Goal: Task Accomplishment & Management: Manage account settings

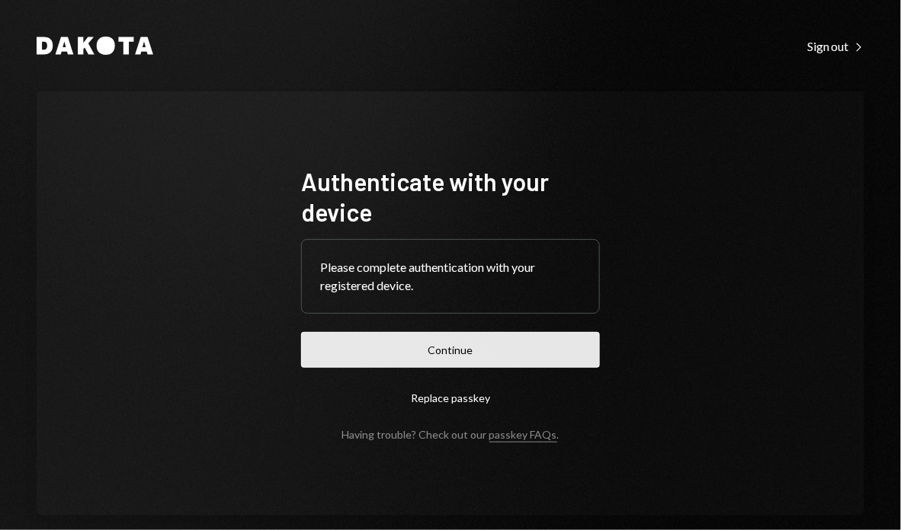
click at [381, 351] on button "Continue" at bounding box center [450, 350] width 299 height 36
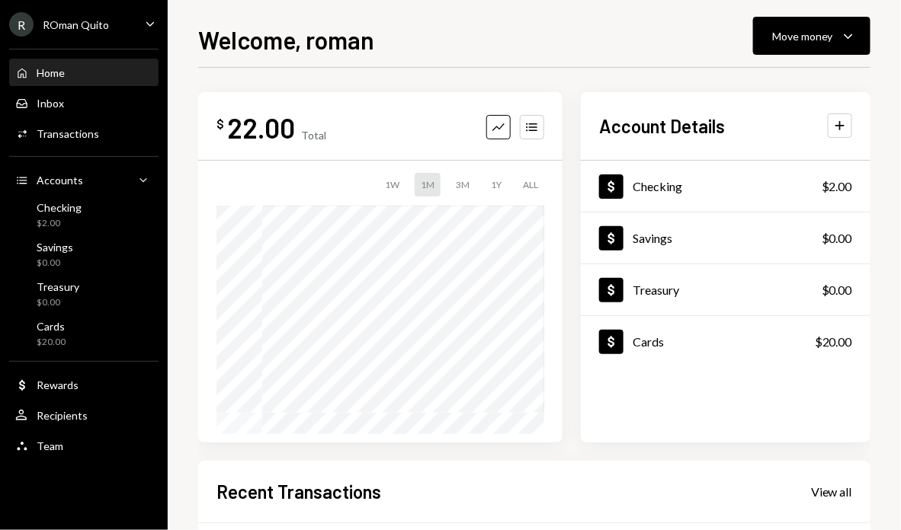
click at [107, 18] on div "R ROman Quito Caret Down" at bounding box center [84, 24] width 168 height 24
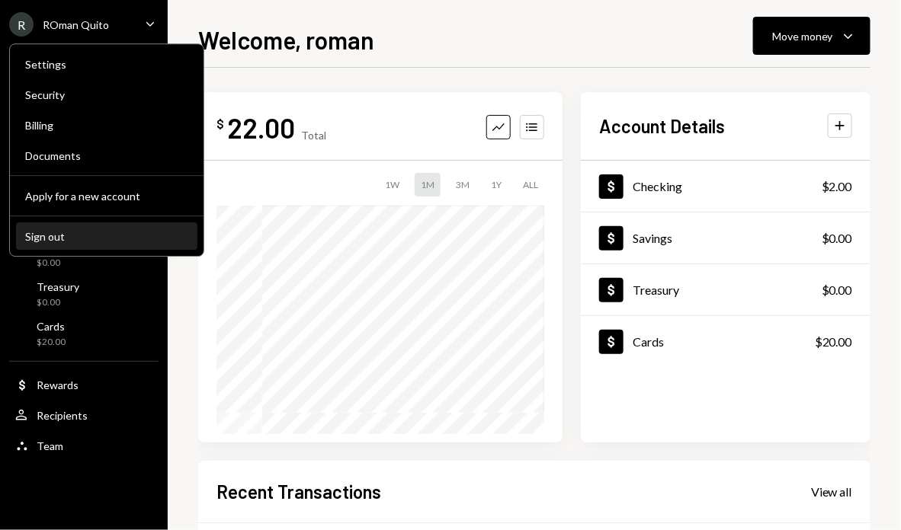
click at [84, 239] on div "Sign out" at bounding box center [106, 236] width 163 height 13
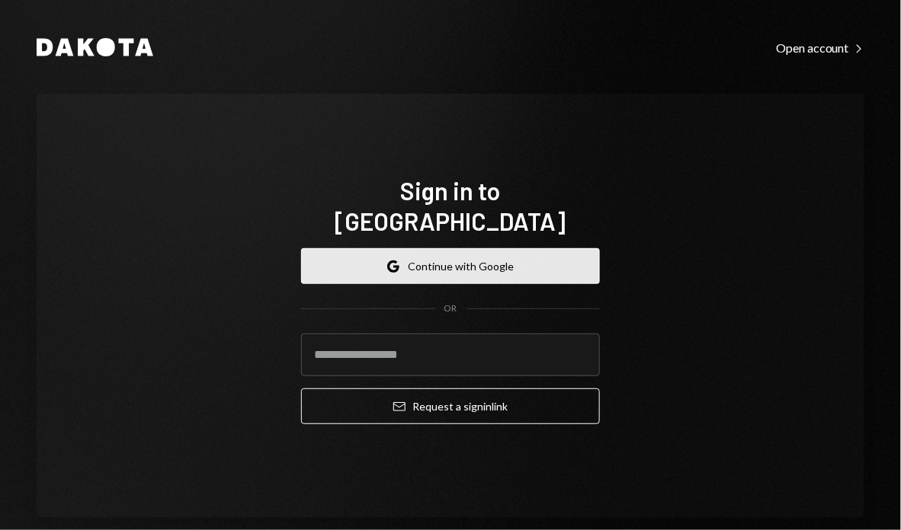
click at [446, 248] on button "Google Continue with Google" at bounding box center [450, 266] width 299 height 36
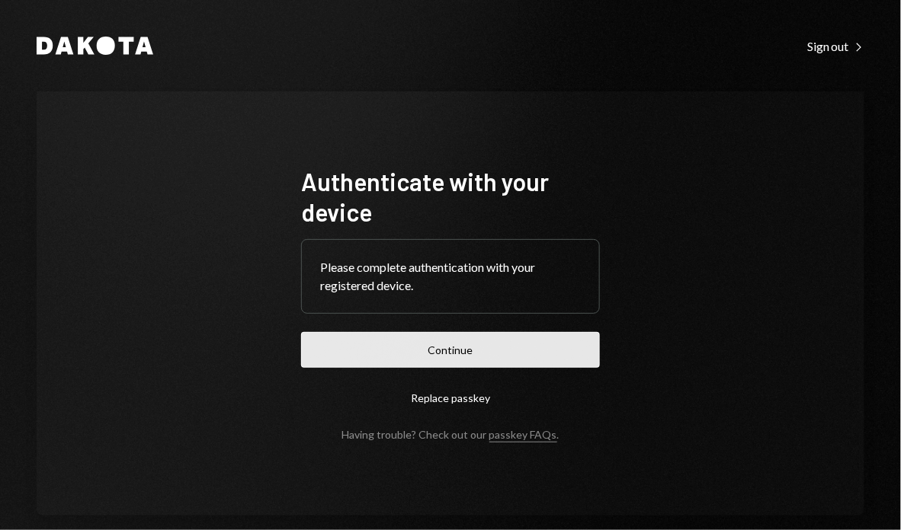
click at [524, 344] on button "Continue" at bounding box center [450, 350] width 299 height 36
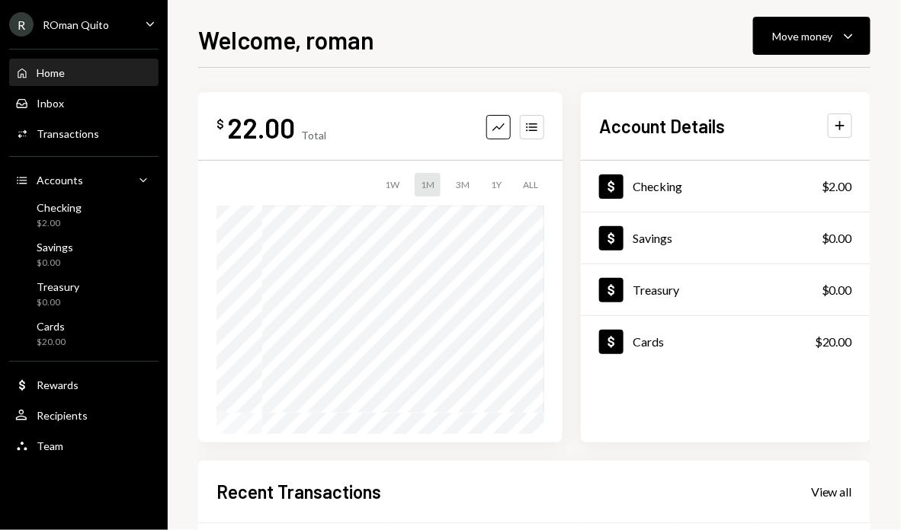
click at [75, 14] on div "R ROman Quito" at bounding box center [59, 24] width 100 height 24
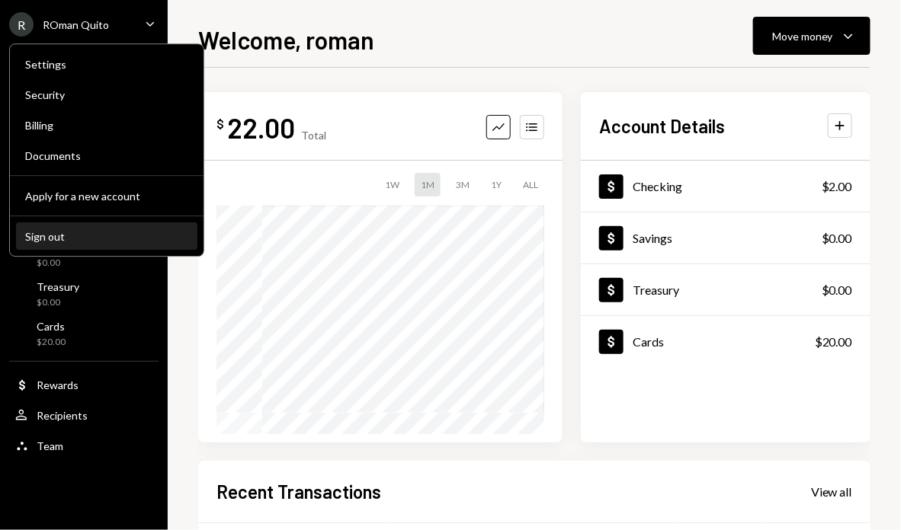
click at [56, 236] on div "Sign out" at bounding box center [106, 236] width 163 height 13
